Goal: Find specific fact: Find specific page/section

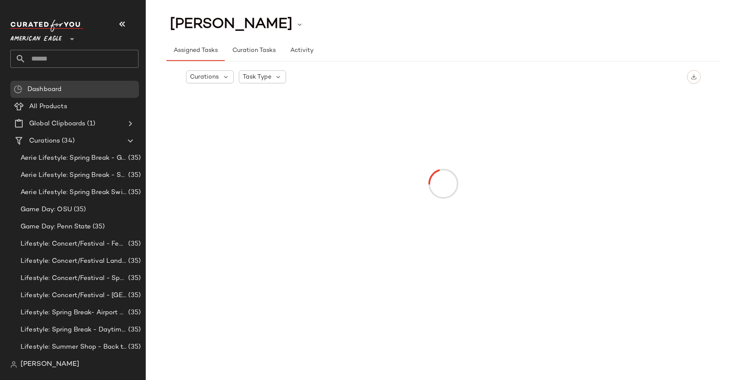
click at [61, 37] on span "American Eagle" at bounding box center [35, 36] width 51 height 15
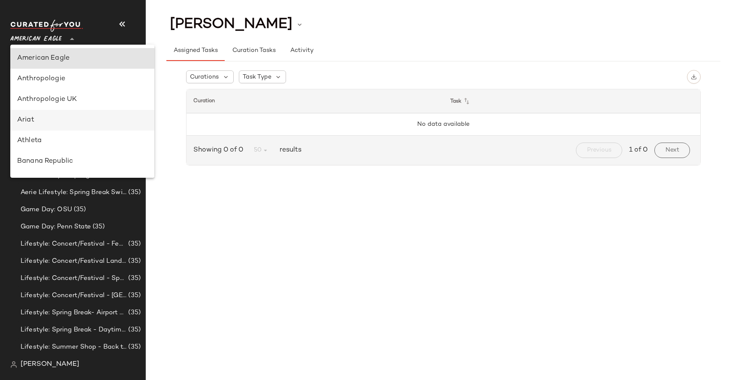
click at [41, 119] on div "Ariat" at bounding box center [82, 120] width 130 height 10
type input "**"
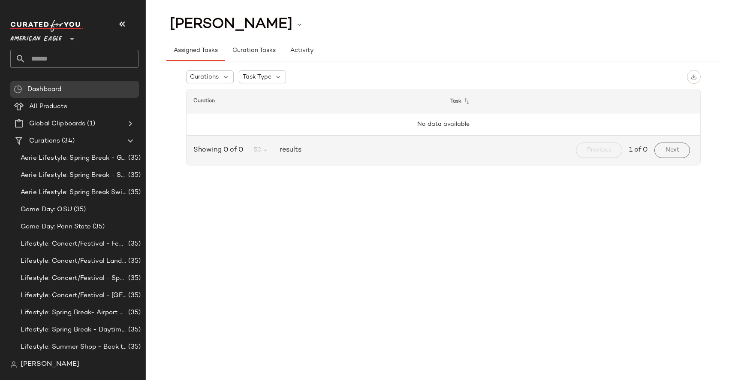
click at [21, 367] on span "[PERSON_NAME]" at bounding box center [50, 364] width 59 height 10
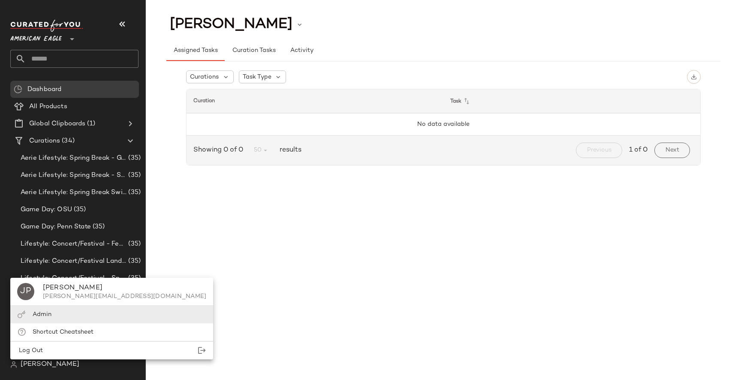
click at [70, 314] on div "Admin" at bounding box center [111, 314] width 203 height 18
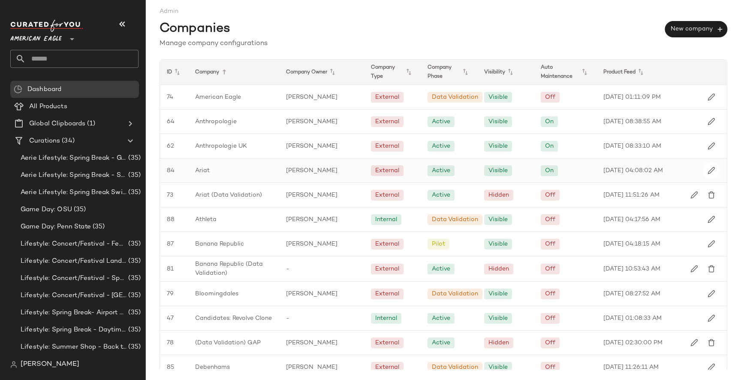
click at [205, 166] on span "Ariat" at bounding box center [202, 170] width 15 height 9
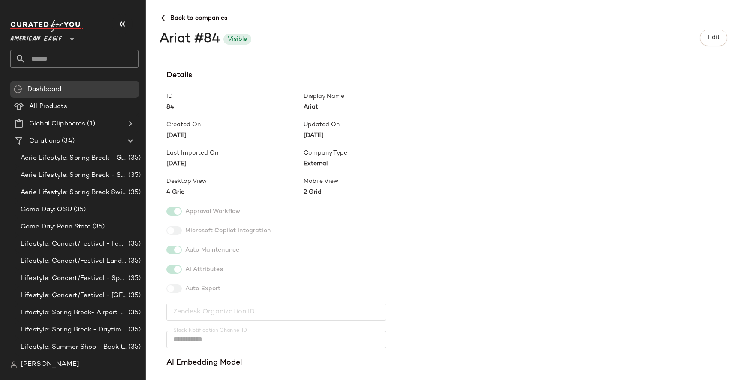
scroll to position [281, 0]
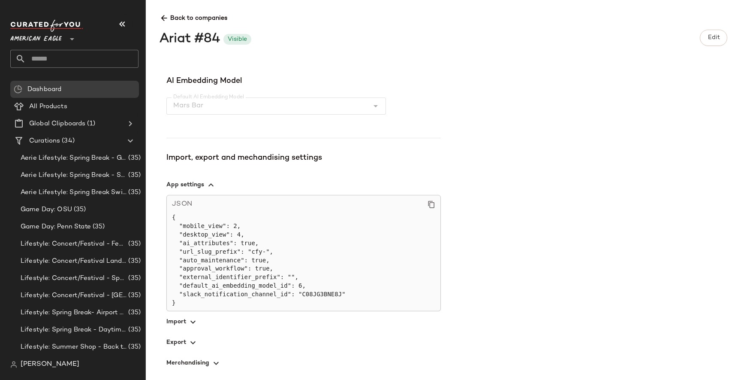
click at [170, 341] on span "button" at bounding box center [303, 342] width 275 height 21
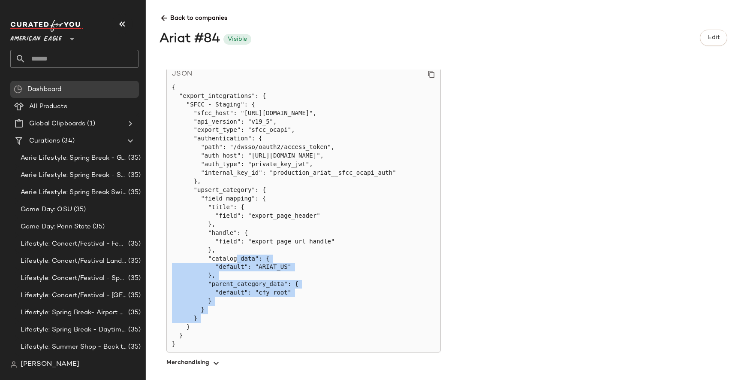
drag, startPoint x: 215, startPoint y: 299, endPoint x: 219, endPoint y: 249, distance: 49.5
click at [219, 249] on pre "{ "export_integrations": { "SFCC - Staging": { "sfcc_host": "[URL][DOMAIN_NAME]…" at bounding box center [303, 215] width 263 height 265
copy pre ""catalog_data": { "default": "ARIAT_US" }, "parent_category_data": { "default":…"
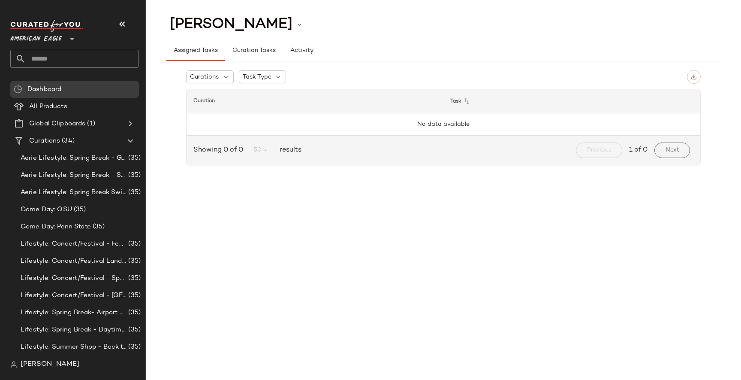
click at [46, 358] on div "[PERSON_NAME]" at bounding box center [77, 364] width 135 height 17
click at [44, 363] on span "[PERSON_NAME]" at bounding box center [50, 364] width 59 height 10
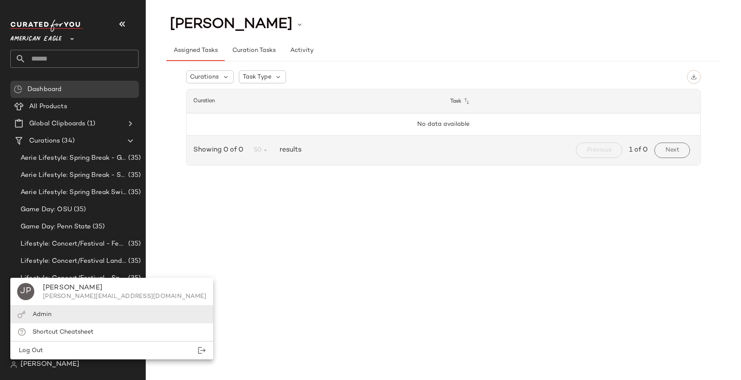
click at [55, 309] on div "Admin" at bounding box center [111, 314] width 203 height 18
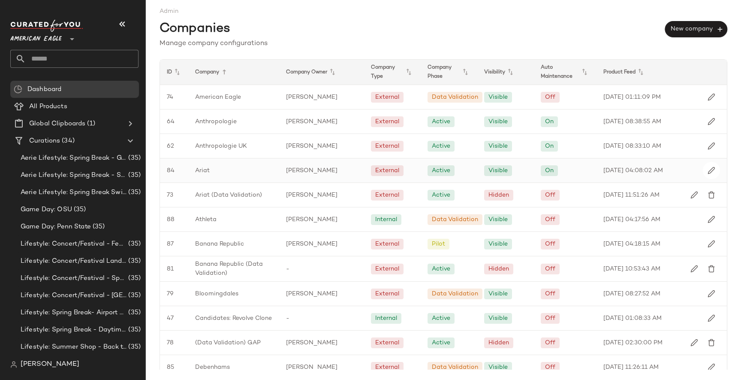
click at [221, 172] on div "Ariat" at bounding box center [233, 170] width 91 height 24
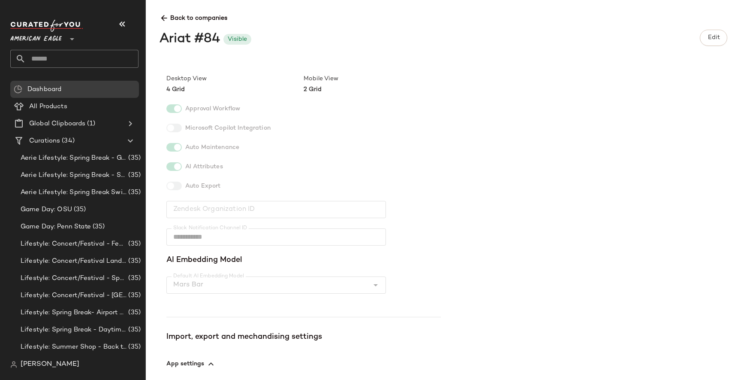
scroll to position [281, 0]
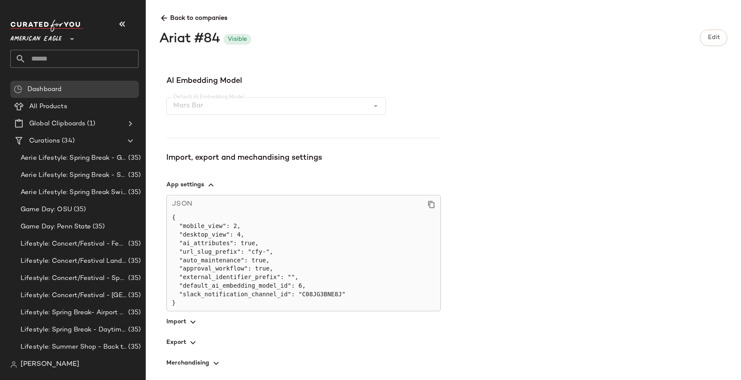
click at [193, 341] on icon "button" at bounding box center [193, 342] width 10 height 10
